Goal: Task Accomplishment & Management: Manage account settings

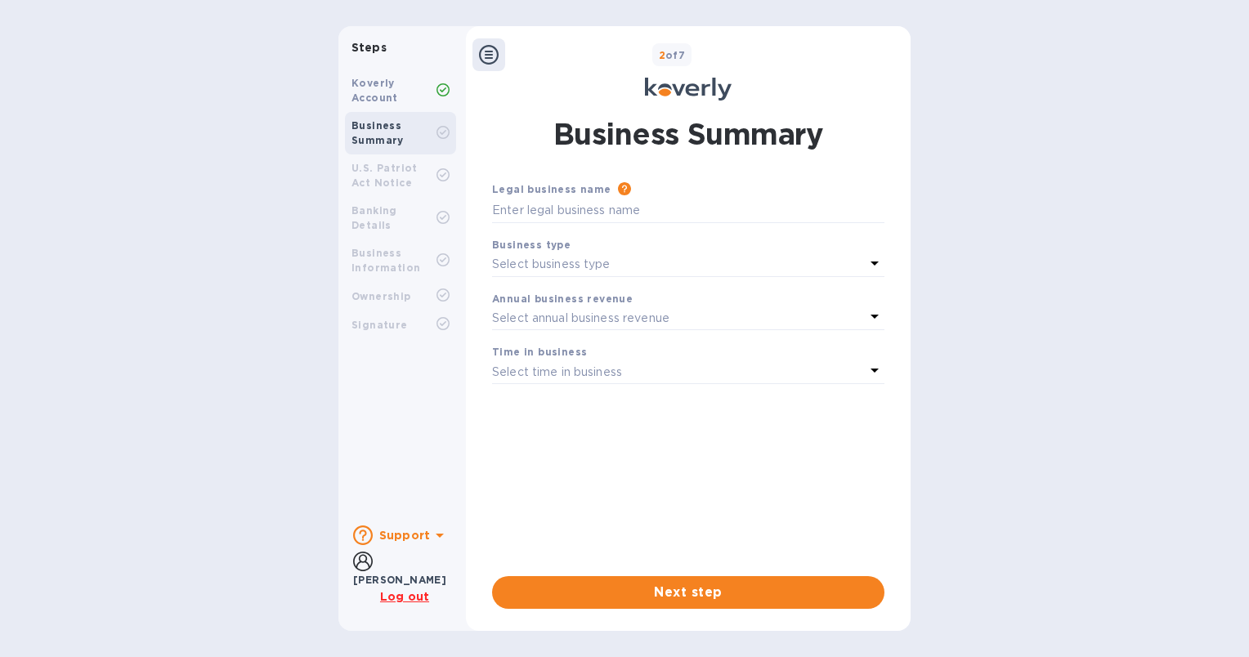
click at [399, 597] on u "Log out" at bounding box center [404, 596] width 49 height 13
